Goal: Task Accomplishment & Management: Manage account settings

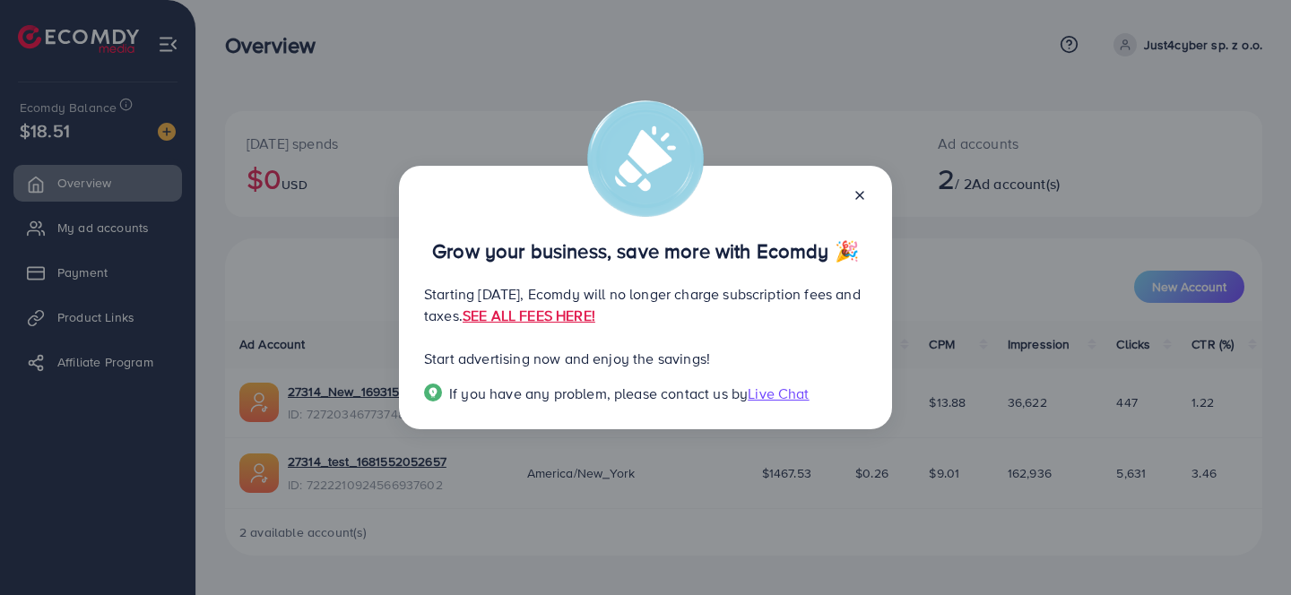
click at [856, 195] on icon at bounding box center [860, 195] width 14 height 14
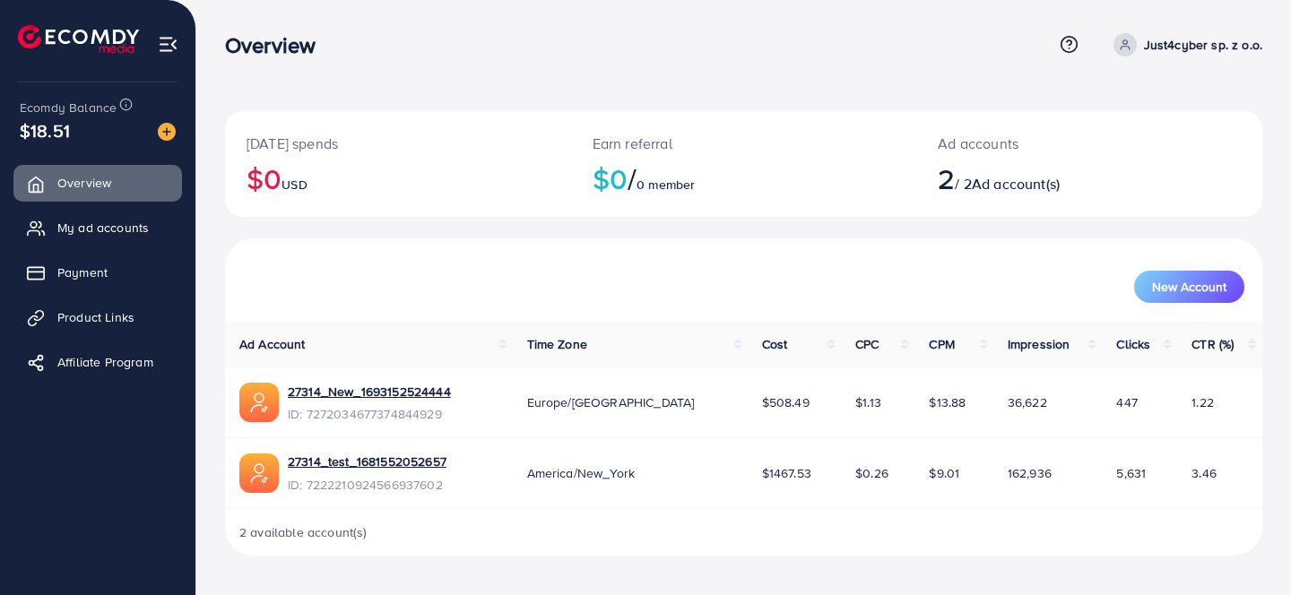
click at [169, 42] on img at bounding box center [168, 44] width 21 height 21
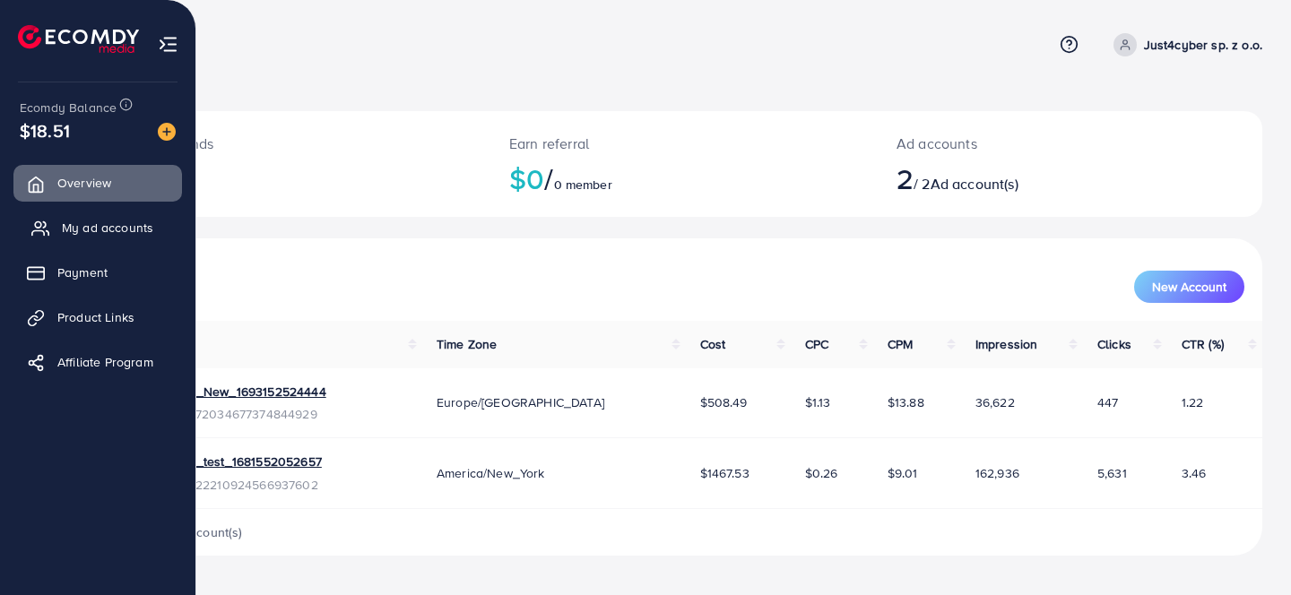
click at [92, 229] on span "My ad accounts" at bounding box center [107, 228] width 91 height 18
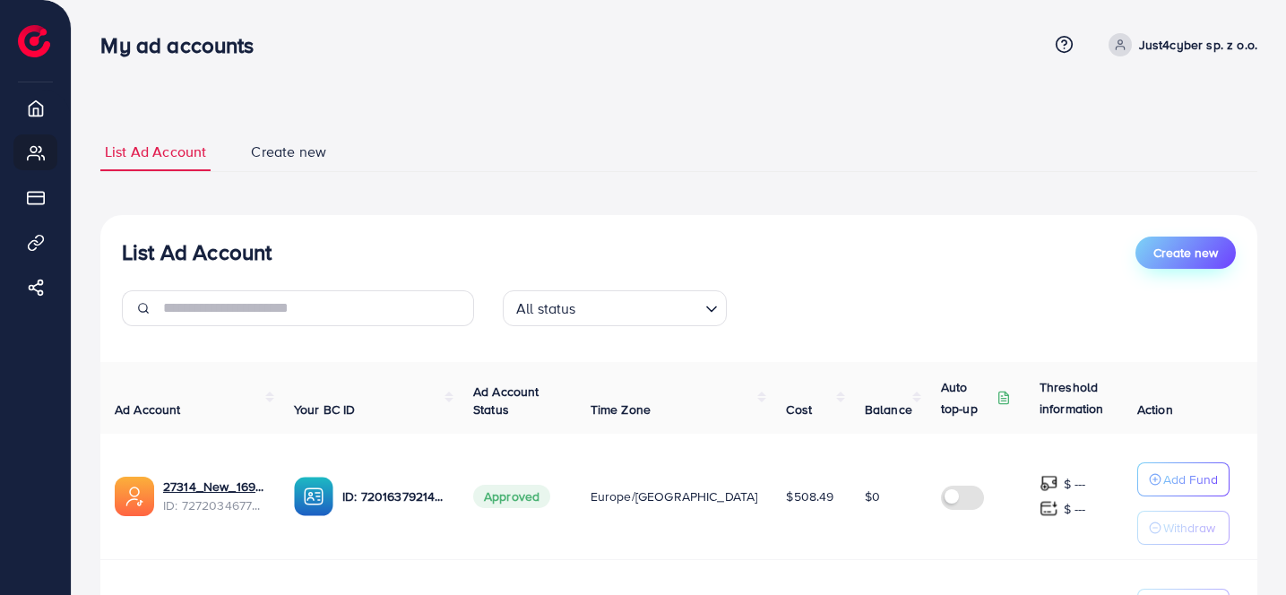
click at [1171, 266] on button "Create new" at bounding box center [1186, 253] width 100 height 32
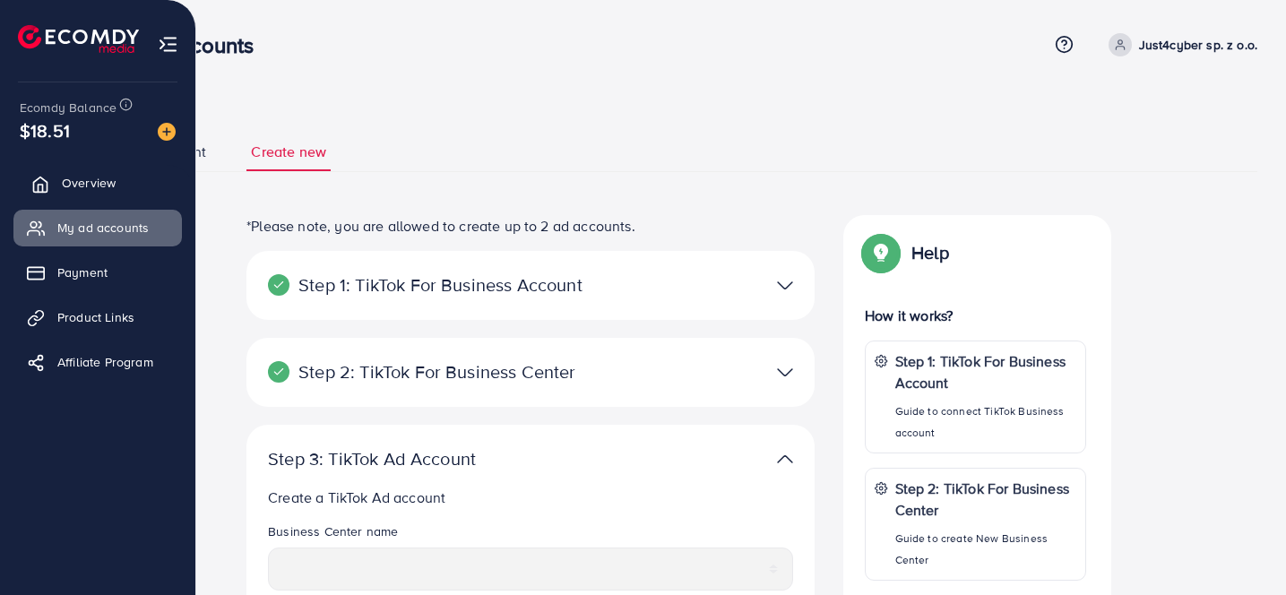
click at [79, 178] on span "Overview" at bounding box center [89, 183] width 54 height 18
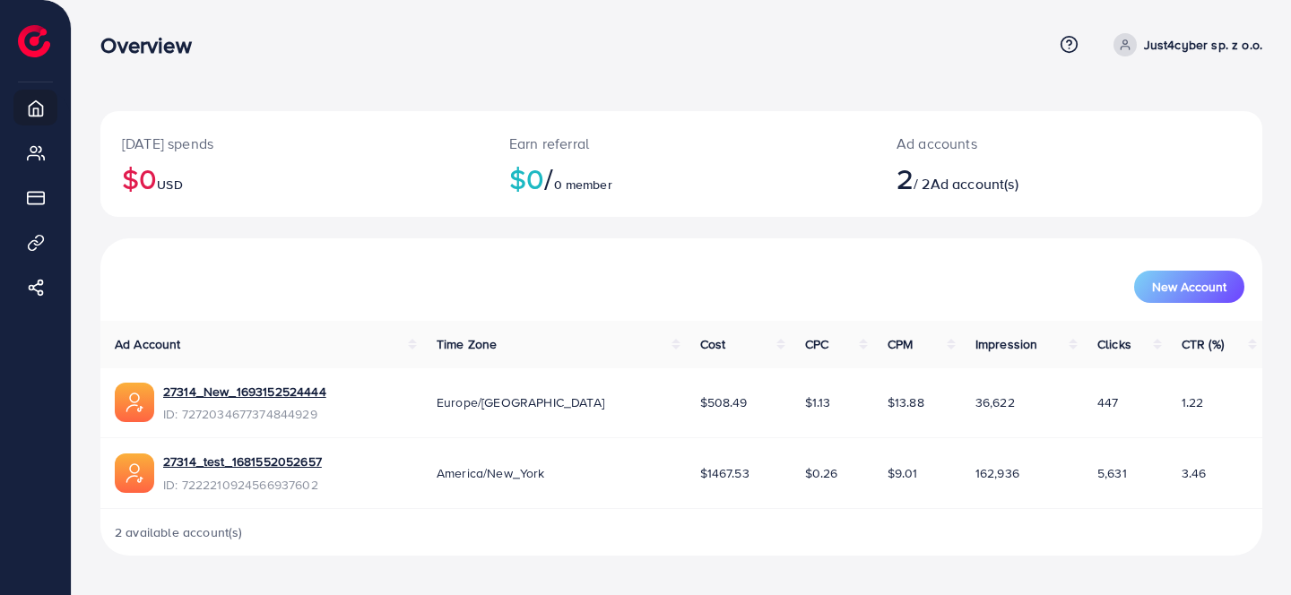
click at [1248, 41] on p "Just4cyber sp. z o.o." at bounding box center [1203, 45] width 118 height 22
click at [1147, 143] on span "Log out" at bounding box center [1154, 147] width 48 height 22
